Goal: Information Seeking & Learning: Learn about a topic

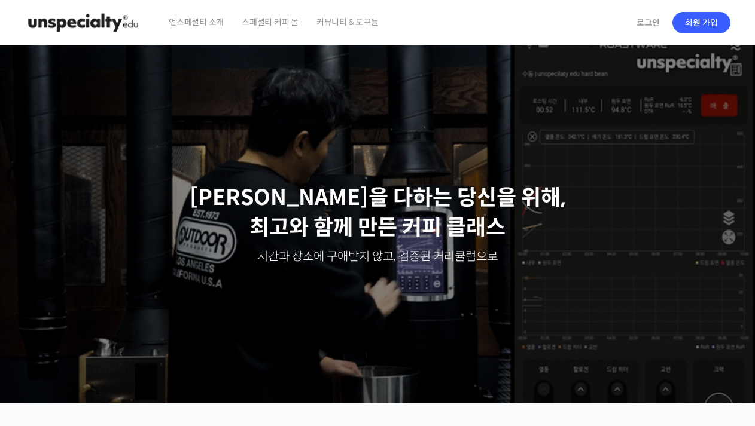
click at [270, 19] on span "스페셜티 커피 몰" at bounding box center [270, 21] width 57 height 45
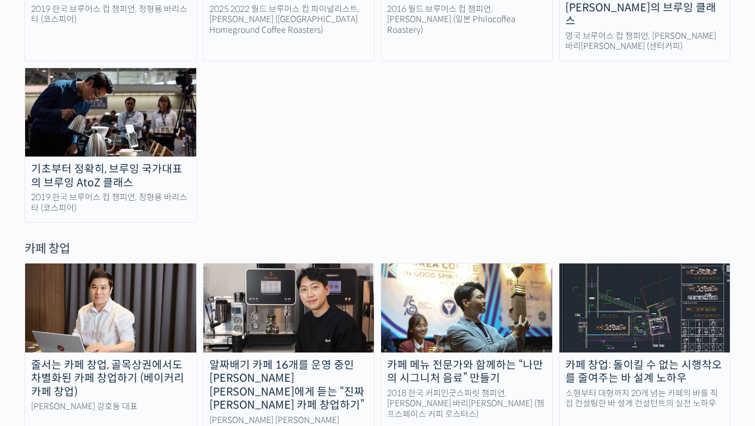
scroll to position [2229, 0]
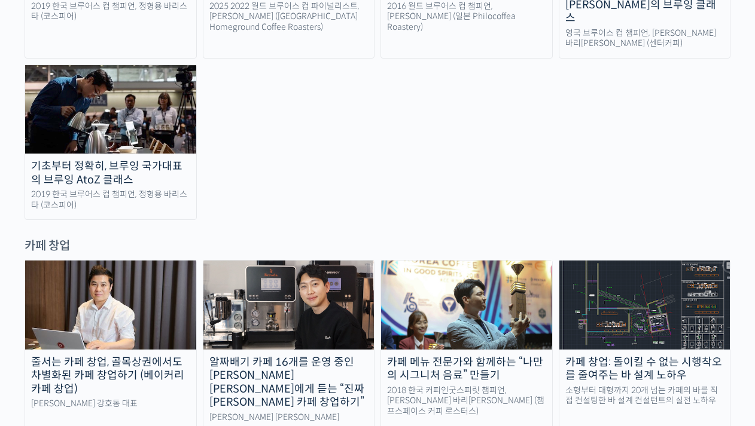
click at [600, 260] on link "카페 창업: 돌이킬 수 없는 시행착오를 줄여주는 바 설계 노하우 소형부터 대형까지 20개 넘는 카페의 바를 직접 컨설팅한 바 설계 컨설턴트의 …" at bounding box center [644, 346] width 172 height 172
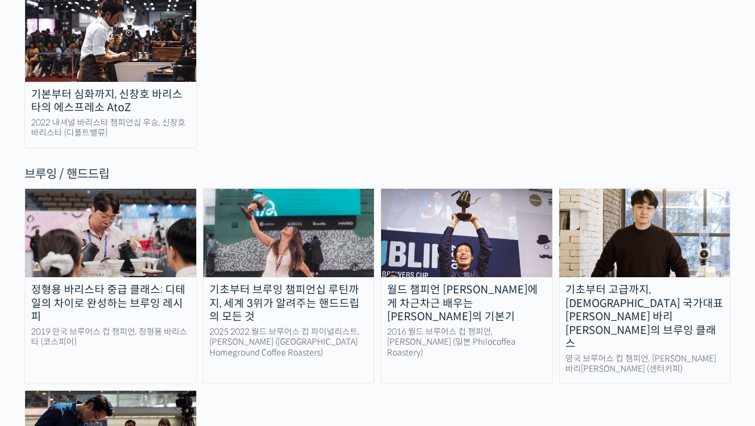
scroll to position [1926, 0]
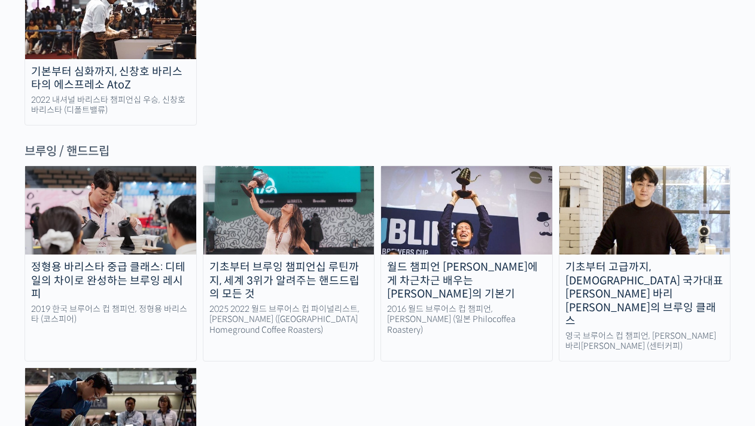
click at [432, 261] on div "월드 챔피언 [PERSON_NAME]에게 차근차근 배우는 [PERSON_NAME]의 기본기" at bounding box center [466, 281] width 171 height 41
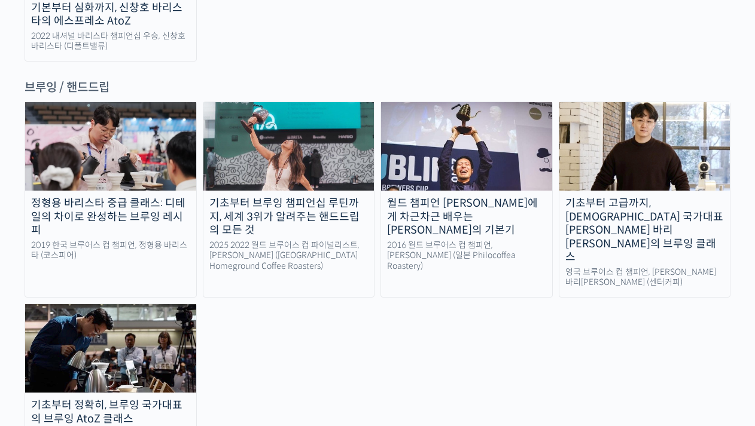
scroll to position [1991, 0]
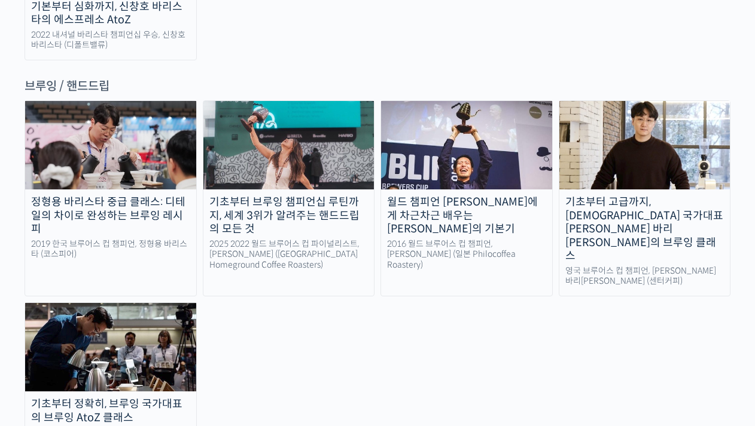
click at [157, 398] on div "기초부터 정확히, 브루잉 국가대표의 브루잉 AtoZ 클래스" at bounding box center [110, 411] width 171 height 27
click at [120, 398] on div "기초부터 정확히, 브루잉 국가대표의 브루잉 AtoZ 클래스" at bounding box center [110, 411] width 171 height 27
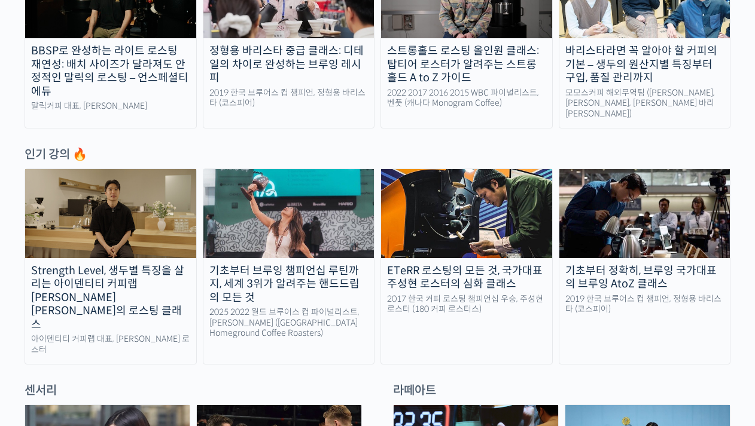
scroll to position [513, 0]
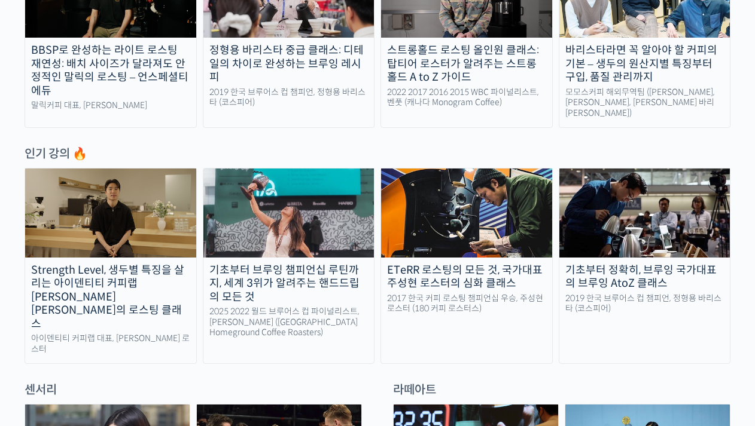
click at [288, 283] on div "기초부터 브루잉 챔피언십 루틴까지, 세계 3위가 알려주는 핸드드립의 모든 것" at bounding box center [288, 284] width 171 height 41
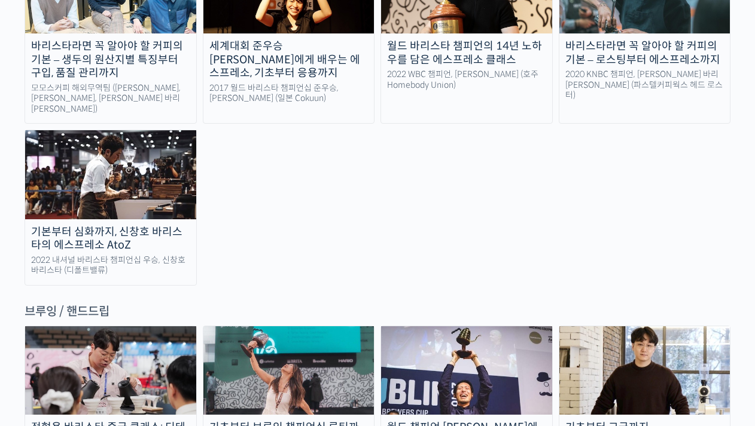
scroll to position [1863, 0]
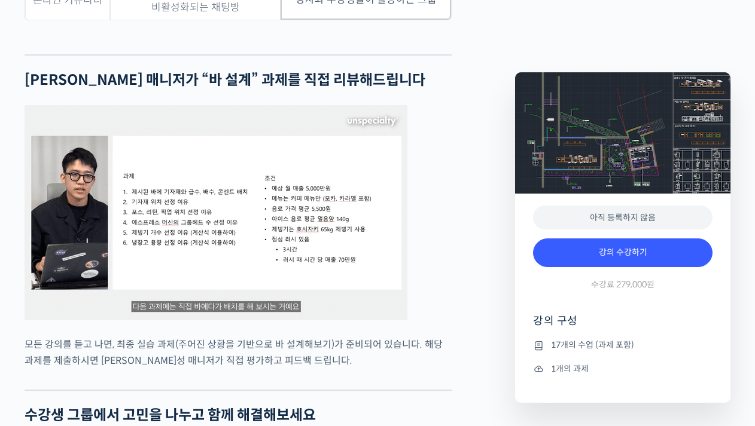
scroll to position [3058, 0]
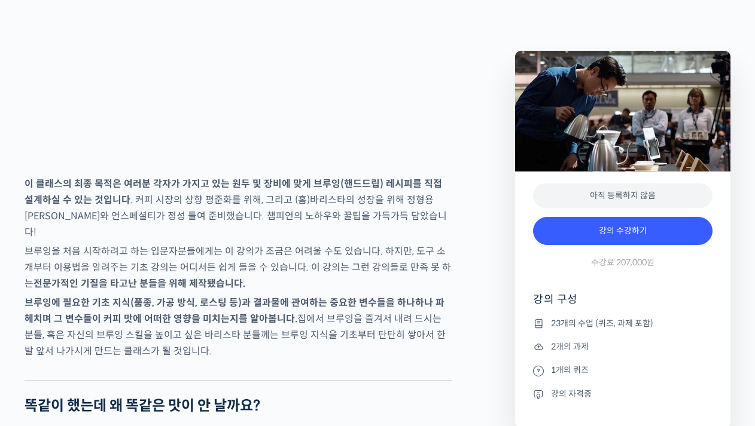
scroll to position [1770, 0]
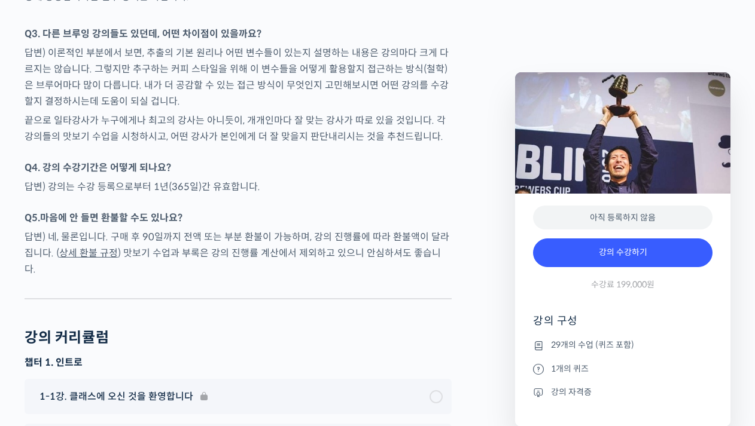
scroll to position [4753, 0]
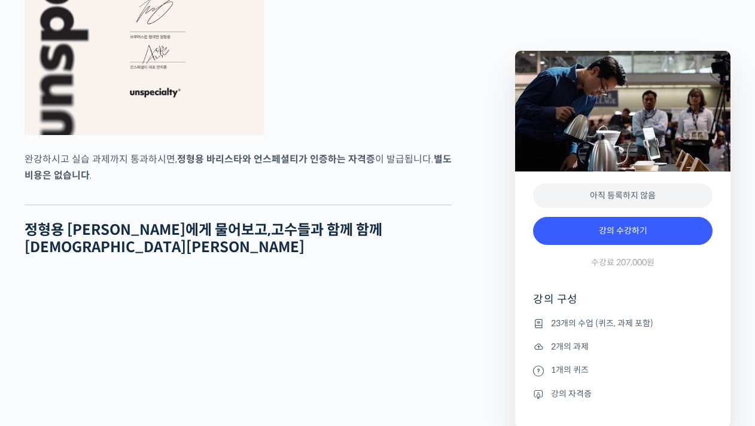
scroll to position [4810, 0]
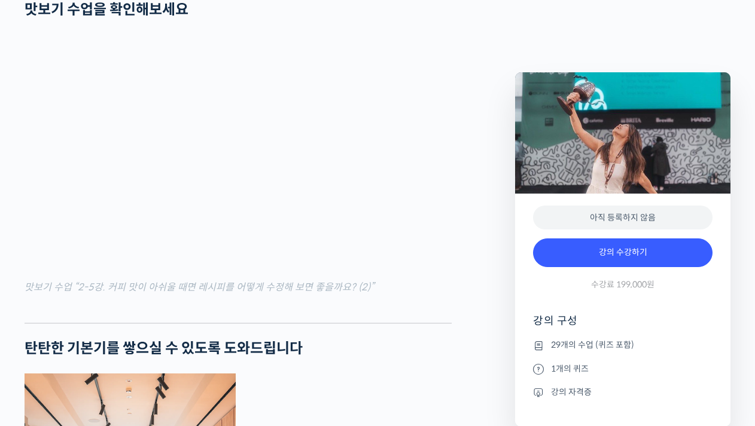
scroll to position [1566, 0]
